Goal: Transaction & Acquisition: Purchase product/service

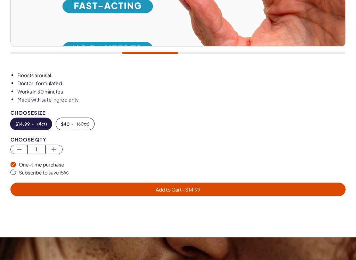
scroll to position [335, 0]
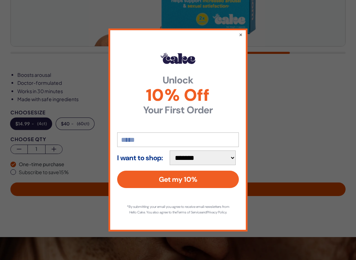
click at [152, 137] on input "email" at bounding box center [178, 140] width 122 height 15
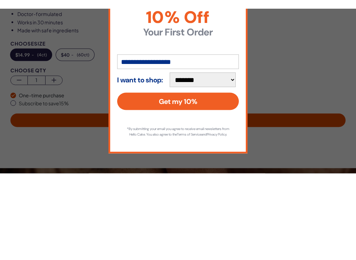
scroll to position [413, 0]
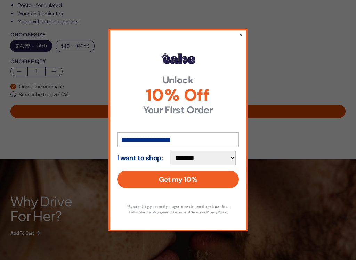
type input "**********"
click at [232, 157] on select "**********" at bounding box center [203, 158] width 66 height 15
select select "**********"
click at [177, 178] on button "Get my 10%" at bounding box center [178, 179] width 122 height 17
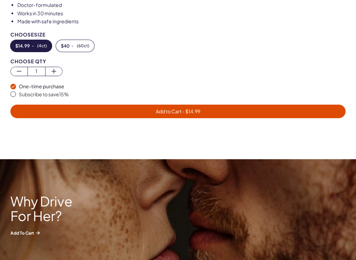
click at [77, 45] on span "( 60ct )" at bounding box center [83, 45] width 13 height 5
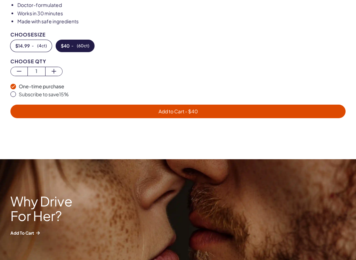
click at [30, 46] on button "$ 14.99 - ( 4ct )" at bounding box center [30, 46] width 41 height 12
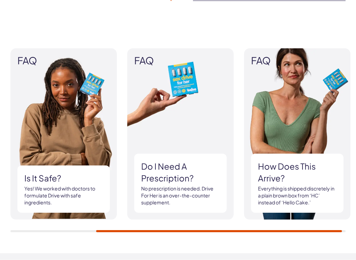
scroll to position [929, 0]
click at [208, 216] on img at bounding box center [180, 133] width 106 height 171
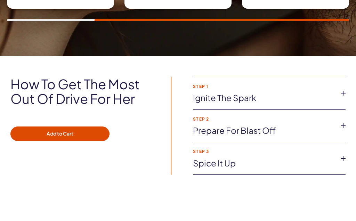
scroll to position [751, 0]
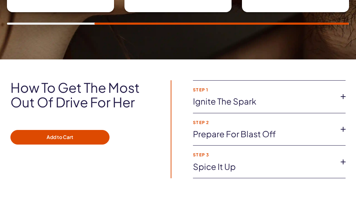
click at [57, 134] on button "Add to Cart" at bounding box center [59, 137] width 99 height 15
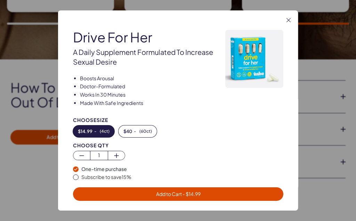
scroll to position [0, 0]
click at [181, 197] on span "Add to Cart - $ 14.99" at bounding box center [178, 194] width 45 height 6
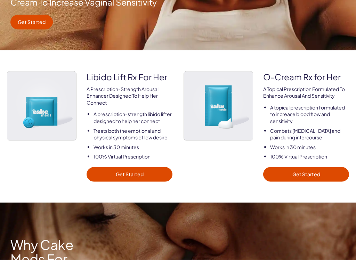
scroll to position [202, 0]
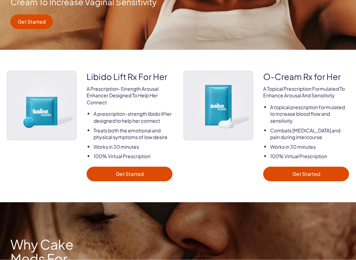
click at [134, 175] on link "Get Started" at bounding box center [130, 174] width 86 height 15
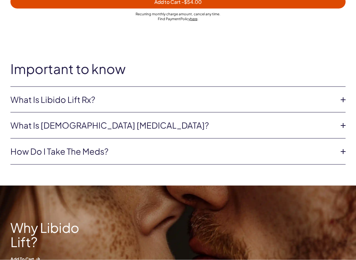
scroll to position [529, 0]
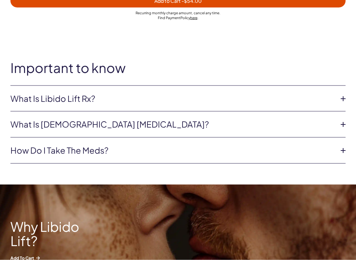
click at [323, 126] on link "What is [DEMOGRAPHIC_DATA] [MEDICAL_DATA]?" at bounding box center [172, 125] width 324 height 12
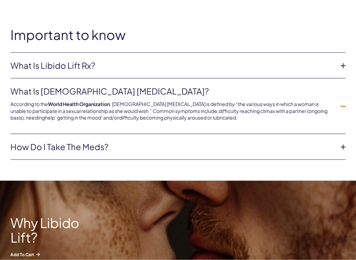
scroll to position [568, 0]
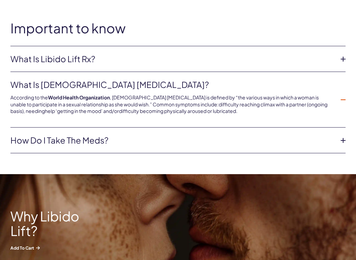
click at [334, 141] on link "How do I take the meds?" at bounding box center [172, 141] width 324 height 12
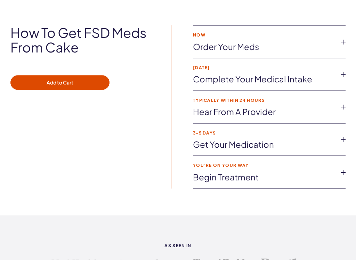
scroll to position [1505, 0]
click at [62, 75] on button "Add to Cart" at bounding box center [59, 82] width 99 height 15
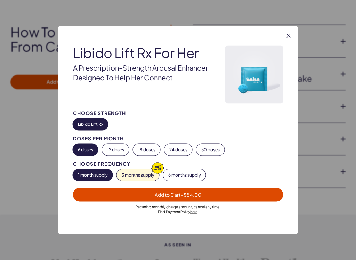
click at [183, 195] on span "- $54.00" at bounding box center [191, 195] width 20 height 6
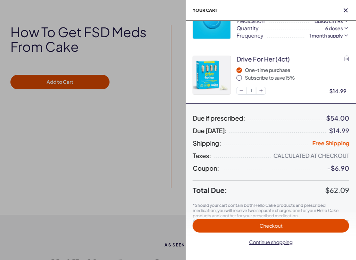
scroll to position [30, 0]
click at [140, 200] on div at bounding box center [178, 130] width 356 height 260
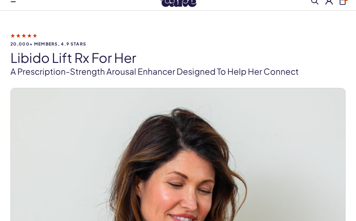
scroll to position [0, 0]
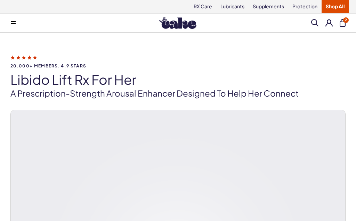
click at [30, 60] on icon at bounding box center [23, 57] width 27 height 7
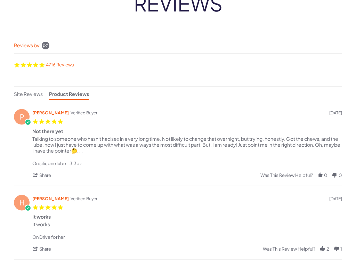
scroll to position [69, 0]
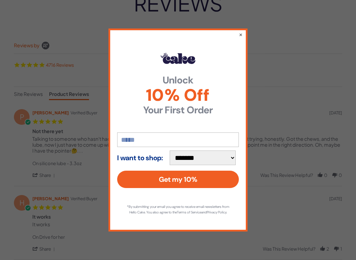
click at [241, 33] on button "×" at bounding box center [241, 34] width 4 height 7
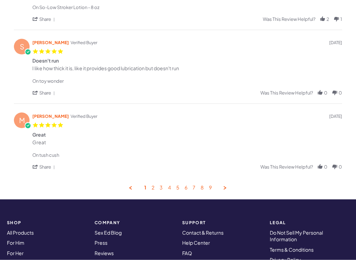
scroll to position [386, 0]
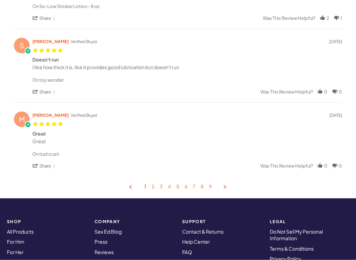
click at [154, 186] on link "2" at bounding box center [153, 187] width 3 height 7
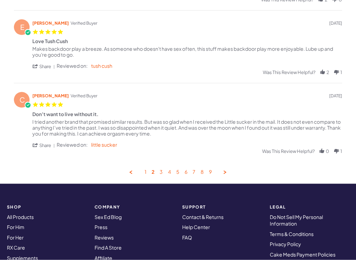
scroll to position [367, 0]
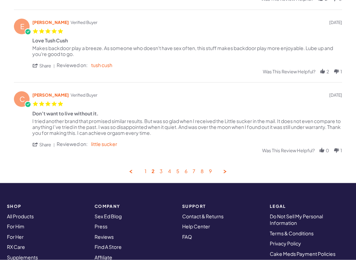
click at [162, 172] on link "3" at bounding box center [161, 171] width 3 height 7
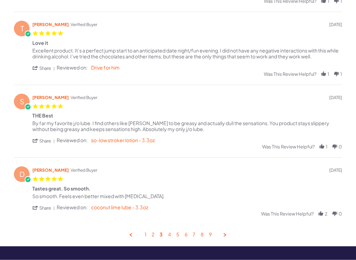
scroll to position [305, 0]
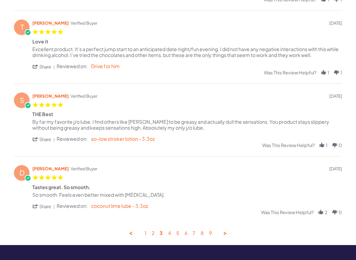
click at [170, 221] on link "4" at bounding box center [169, 233] width 3 height 7
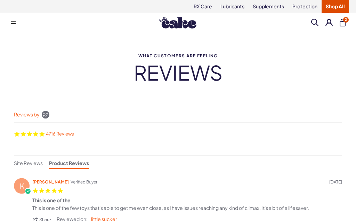
scroll to position [0, 0]
click at [16, 19] on button at bounding box center [13, 23] width 14 height 14
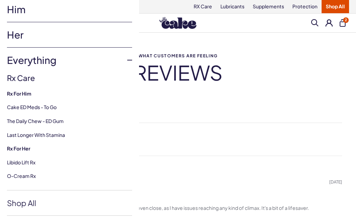
scroll to position [24, 0]
click at [30, 161] on link "Libido Lift Rx" at bounding box center [21, 162] width 29 height 6
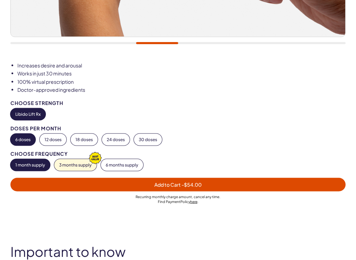
scroll to position [359, 0]
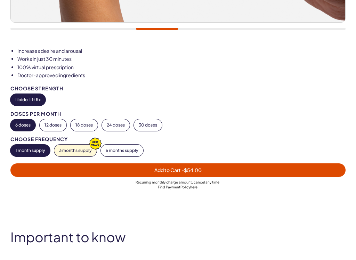
click at [55, 125] on button "12 doses" at bounding box center [53, 125] width 27 height 12
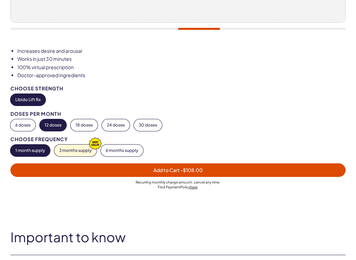
click at [79, 151] on button "3 months supply" at bounding box center [75, 151] width 42 height 12
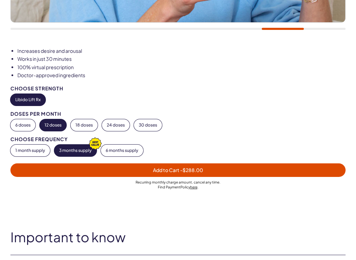
click at [30, 153] on button "1 month supply" at bounding box center [30, 151] width 40 height 12
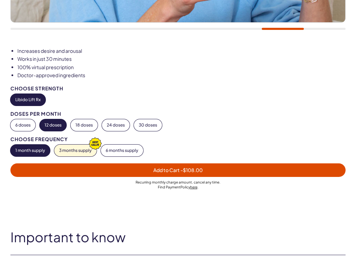
click at [21, 126] on button "6 doses" at bounding box center [22, 125] width 25 height 12
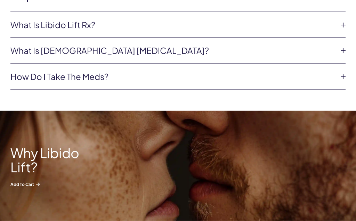
scroll to position [601, 0]
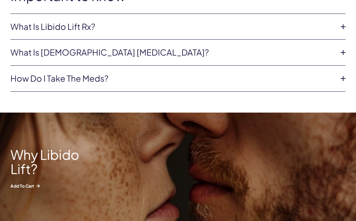
click at [340, 80] on icon at bounding box center [343, 78] width 10 height 10
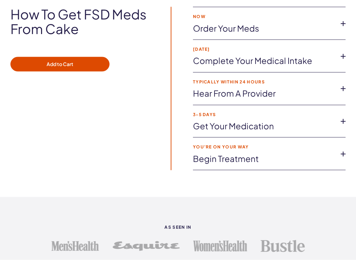
scroll to position [1523, 0]
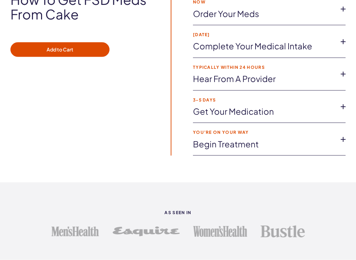
click at [301, 142] on link "Begin treatment" at bounding box center [264, 144] width 142 height 12
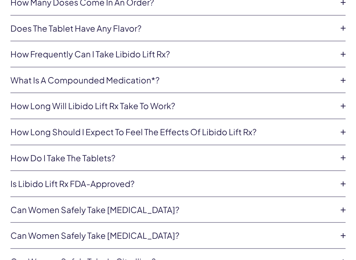
scroll to position [1909, 0]
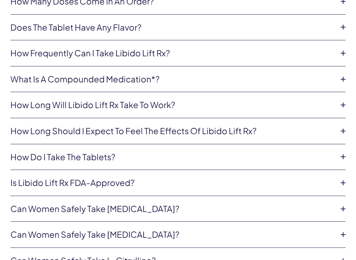
click at [341, 105] on li "How long will Libido Lift Rx take to work? Libido Lift Rx will take effect in 1…" at bounding box center [177, 105] width 335 height 26
click at [341, 101] on icon at bounding box center [343, 105] width 10 height 10
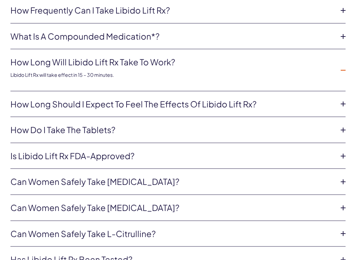
scroll to position [1953, 0]
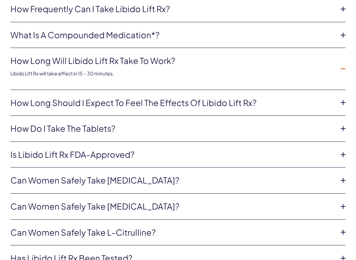
click at [314, 101] on link "How long should I expect to feel the effects of Libido Lift Rx?" at bounding box center [172, 103] width 324 height 12
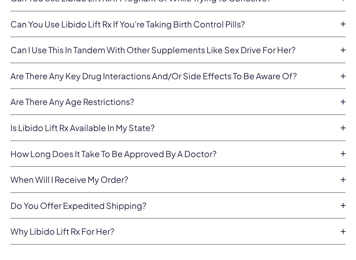
scroll to position [2292, 0]
click at [333, 96] on link "Are there any age restrictions?" at bounding box center [172, 102] width 324 height 12
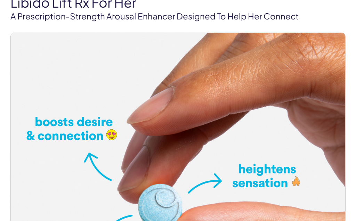
scroll to position [0, 0]
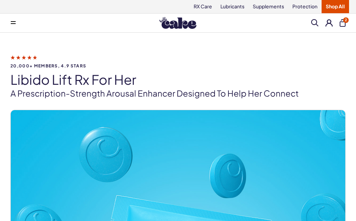
click at [345, 22] on span "2" at bounding box center [346, 20] width 6 height 6
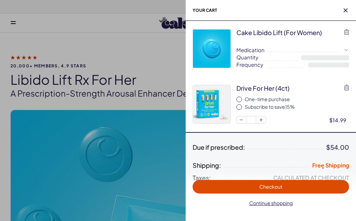
select select "**"
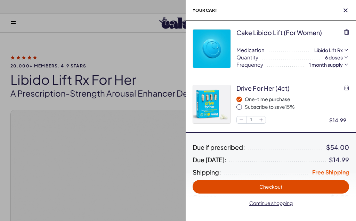
click at [275, 186] on span "Checkout" at bounding box center [270, 187] width 23 height 6
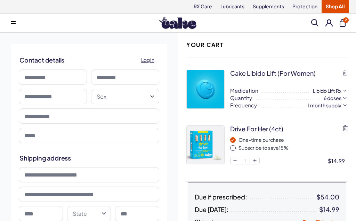
click at [58, 77] on input at bounding box center [53, 77] width 68 height 15
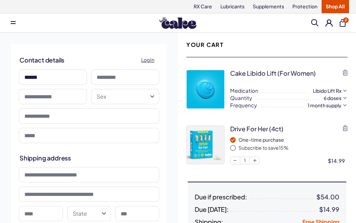
type input "******"
click at [126, 77] on input at bounding box center [125, 77] width 68 height 15
type input "*******"
type input "**********"
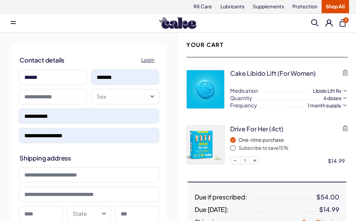
type input "*******"
click at [56, 101] on input "text" at bounding box center [53, 96] width 68 height 15
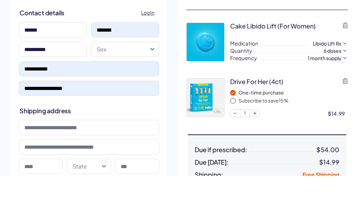
click at [62, 89] on input "**********" at bounding box center [53, 96] width 68 height 15
click at [65, 89] on input "**********" at bounding box center [53, 96] width 68 height 15
type input "**********"
click at [133, 89] on button "Sex" at bounding box center [125, 96] width 68 height 15
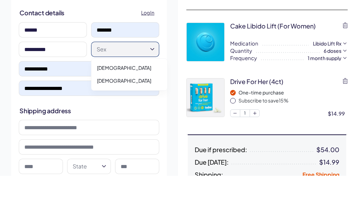
scroll to position [47, 0]
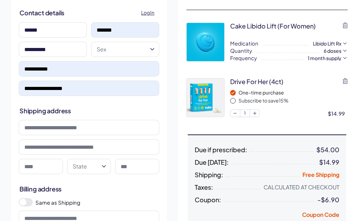
click at [152, 52] on icon "button" at bounding box center [152, 49] width 8 height 8
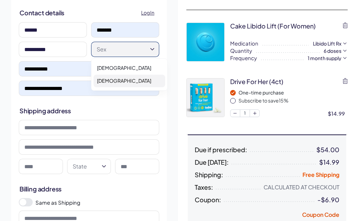
click at [136, 86] on div "Female" at bounding box center [130, 81] width 72 height 13
select select "******"
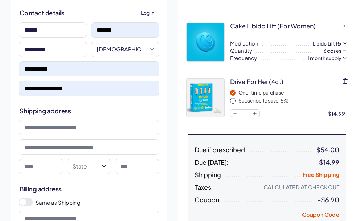
click at [83, 131] on input at bounding box center [89, 127] width 141 height 15
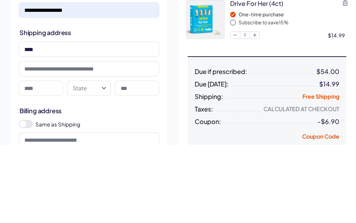
type input "**********"
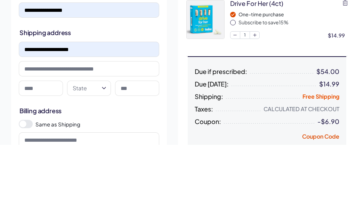
scroll to position [126, 0]
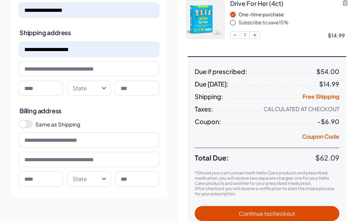
click at [48, 93] on input at bounding box center [41, 88] width 44 height 15
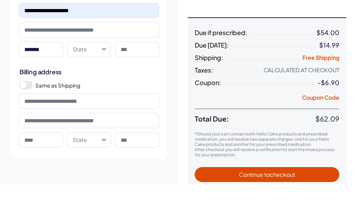
type input "*******"
click at [102, 84] on icon "button" at bounding box center [104, 88] width 8 height 8
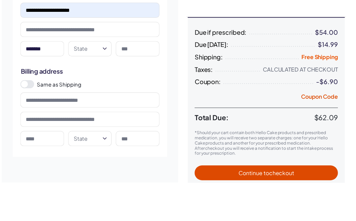
scroll to position [164, 0]
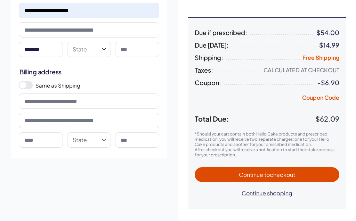
click at [104, 53] on icon "button" at bounding box center [104, 49] width 8 height 8
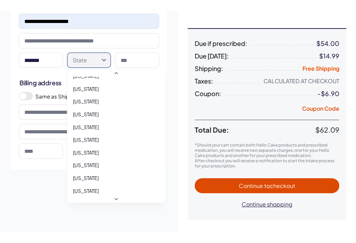
scroll to position [37, 0]
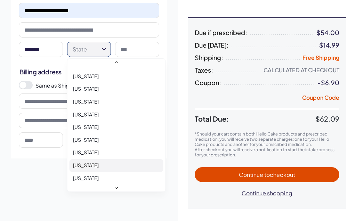
click at [82, 165] on span "Florida" at bounding box center [86, 165] width 26 height 7
select select "**"
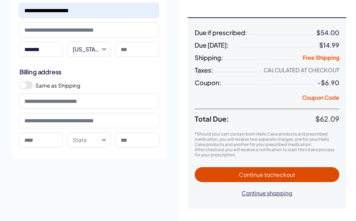
click at [137, 51] on input at bounding box center [137, 49] width 44 height 15
type input "*****"
click at [79, 104] on input at bounding box center [89, 101] width 141 height 15
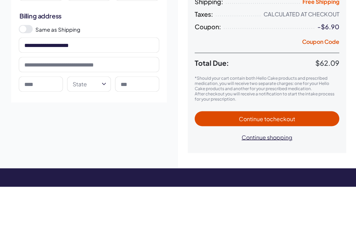
click at [46, 133] on input at bounding box center [41, 140] width 44 height 15
click at [89, 94] on input "**********" at bounding box center [89, 101] width 141 height 15
type input "**********"
click at [44, 133] on input at bounding box center [41, 140] width 44 height 15
type input "******"
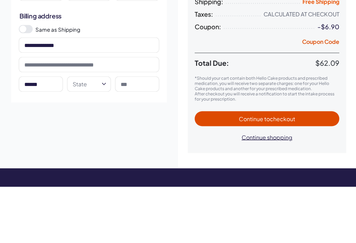
click at [98, 133] on button "State" at bounding box center [89, 140] width 44 height 15
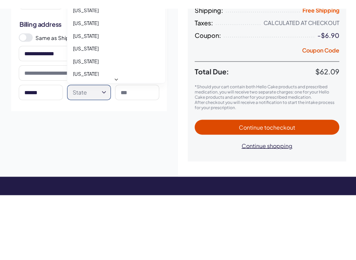
scroll to position [221, 0]
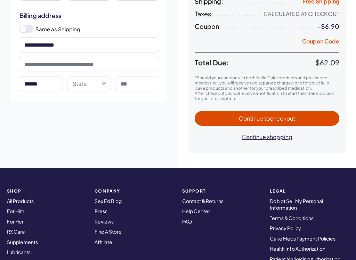
click at [106, 85] on icon "button" at bounding box center [104, 84] width 8 height 8
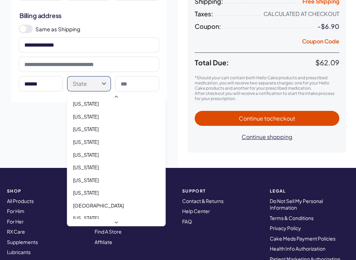
scroll to position [580, 0]
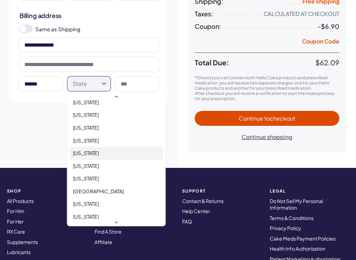
click at [77, 150] on span "Texas" at bounding box center [86, 153] width 26 height 7
select select "**"
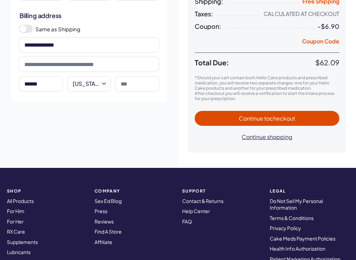
click at [136, 86] on input at bounding box center [137, 83] width 44 height 15
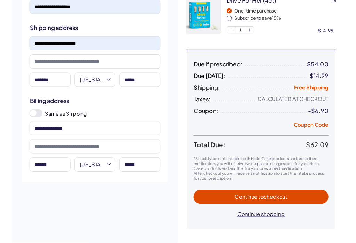
scroll to position [128, 0]
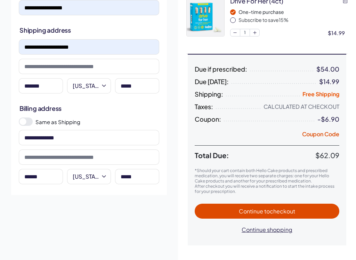
type input "*****"
click at [321, 136] on button "Coupon Code" at bounding box center [320, 135] width 37 height 10
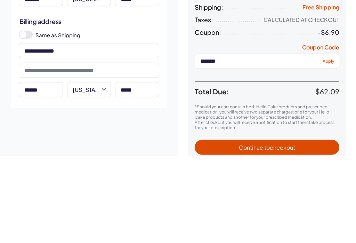
click at [328, 141] on input "*******" at bounding box center [267, 148] width 145 height 15
type input "*******"
click at [330, 145] on span "Apply" at bounding box center [329, 148] width 12 height 6
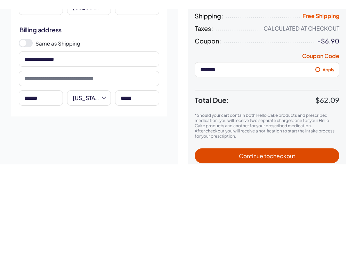
scroll to position [215, 0]
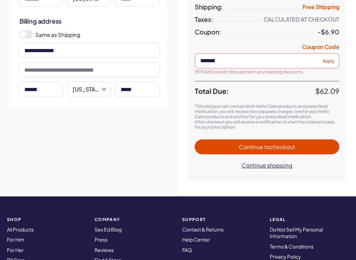
click at [283, 148] on span "to checkout" at bounding box center [279, 146] width 31 height 7
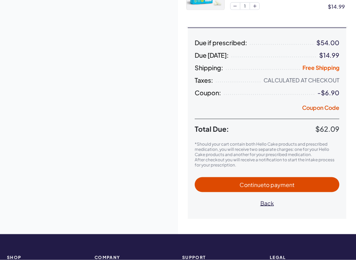
scroll to position [155, 0]
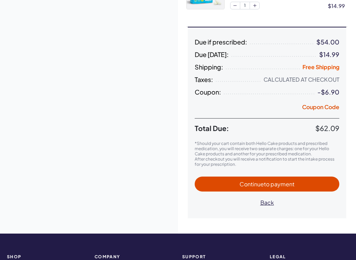
click at [283, 186] on span "to payment" at bounding box center [279, 183] width 31 height 7
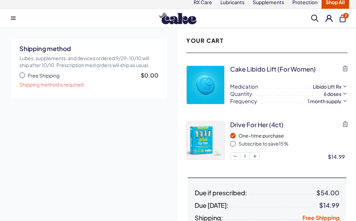
scroll to position [0, 0]
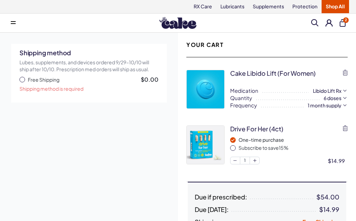
click at [346, 73] on icon "button" at bounding box center [345, 73] width 5 height 6
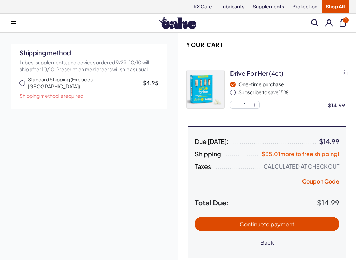
click at [22, 80] on span "button" at bounding box center [22, 83] width 6 height 6
click at [281, 221] on span "to payment" at bounding box center [279, 223] width 31 height 7
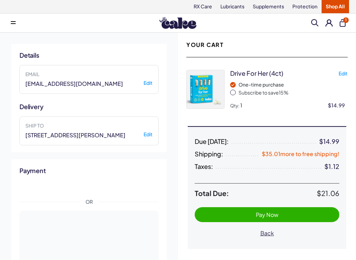
click at [267, 7] on link "Supplements" at bounding box center [269, 6] width 40 height 13
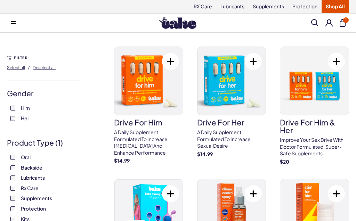
click at [325, 101] on img at bounding box center [314, 81] width 69 height 68
click at [147, 142] on p "A daily supplement formulated to increase testosterone and enhance performance" at bounding box center [148, 142] width 69 height 27
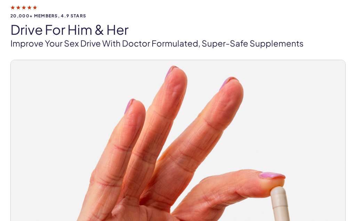
scroll to position [46, 0]
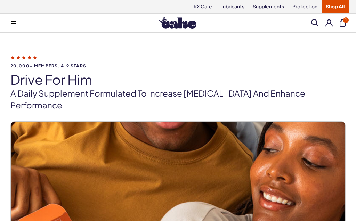
click at [346, 23] on span "1" at bounding box center [346, 20] width 6 height 6
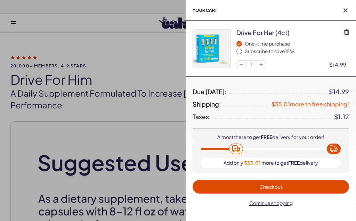
click at [277, 189] on span "Checkout" at bounding box center [270, 187] width 23 height 6
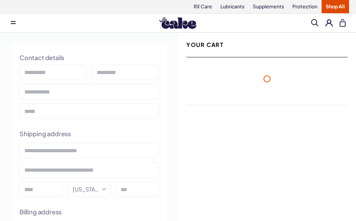
select select "**"
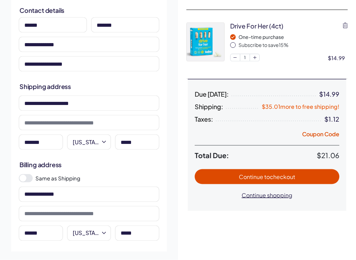
scroll to position [48, 0]
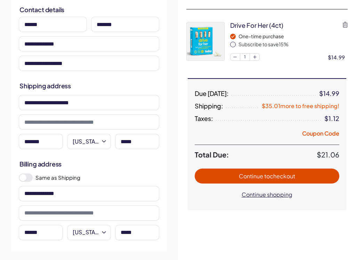
click at [268, 176] on span "to checkout" at bounding box center [279, 175] width 31 height 7
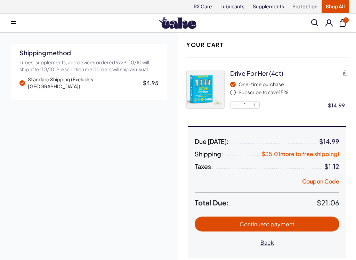
click at [320, 182] on button "Coupon Code" at bounding box center [320, 183] width 37 height 10
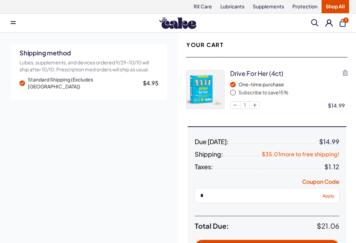
scroll to position [11, 0]
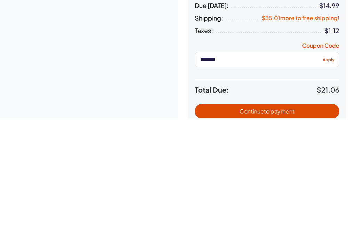
type input "*******"
click at [332, 181] on span "Apply" at bounding box center [329, 183] width 12 height 5
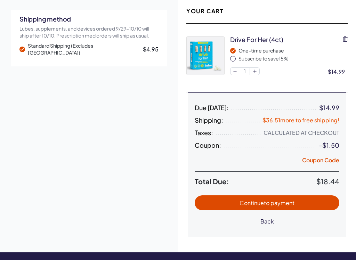
scroll to position [34, 0]
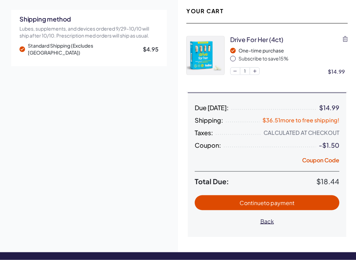
click at [282, 204] on span "to payment" at bounding box center [279, 202] width 31 height 7
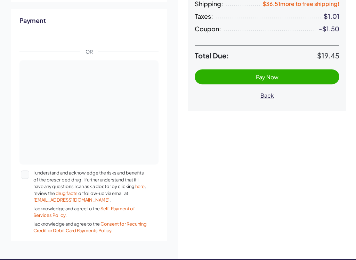
scroll to position [151, 0]
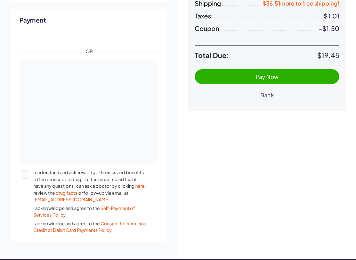
click at [26, 172] on button "I understand and acknowledge the risks and benefits of the prescribed drug. I f…" at bounding box center [25, 174] width 8 height 8
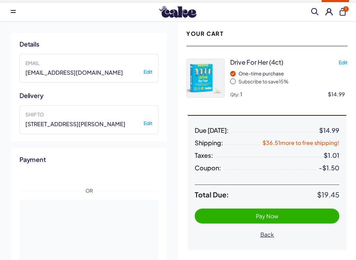
scroll to position [11, 0]
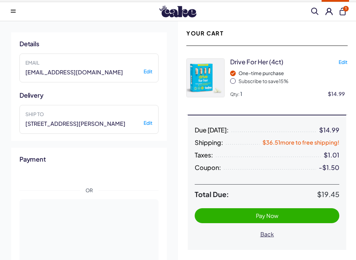
click at [282, 214] on span "Pay Now" at bounding box center [267, 216] width 131 height 8
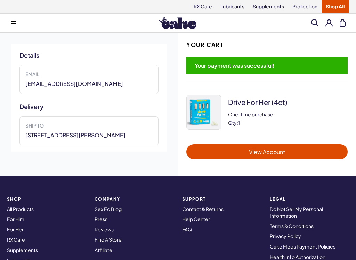
click at [278, 154] on span "View Account" at bounding box center [266, 152] width 147 height 8
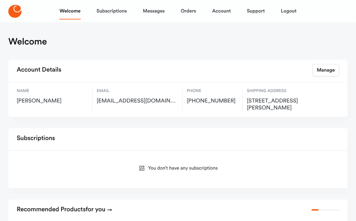
click at [16, 12] on icon at bounding box center [14, 11] width 13 height 13
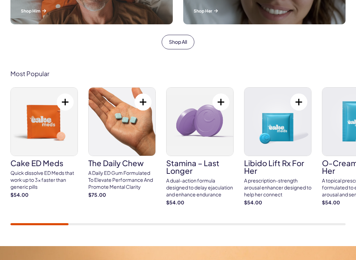
scroll to position [329, 0]
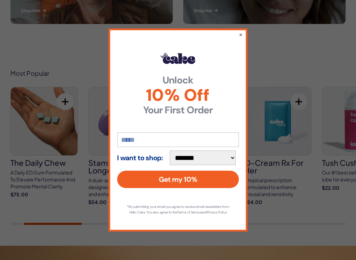
click at [242, 31] on button "×" at bounding box center [241, 34] width 4 height 7
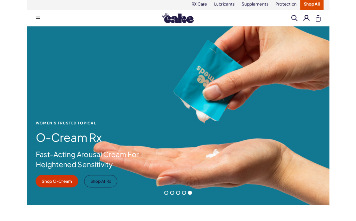
scroll to position [0, 0]
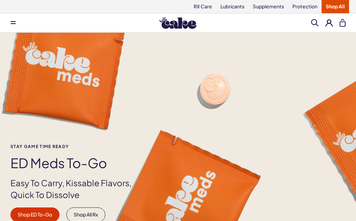
click at [178, 26] on img at bounding box center [177, 23] width 37 height 12
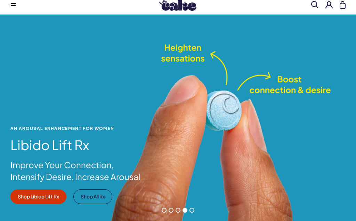
scroll to position [17, 0]
